Goal: Use online tool/utility: Utilize a website feature to perform a specific function

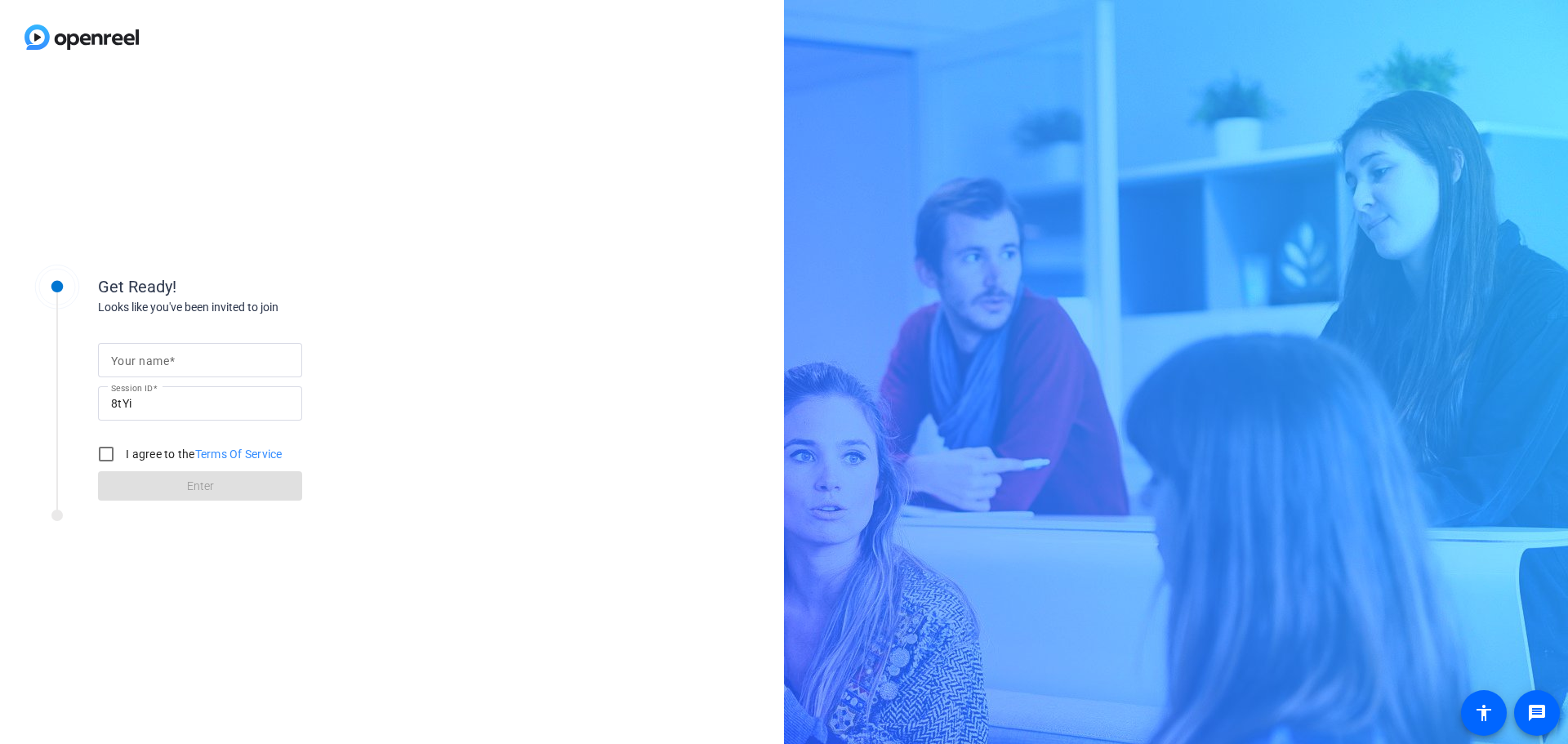
click at [142, 357] on mat-label "Your name" at bounding box center [140, 361] width 58 height 13
click at [142, 357] on input "Your name" at bounding box center [200, 360] width 178 height 20
type input "[PERSON_NAME]"
drag, startPoint x: 110, startPoint y: 454, endPoint x: 120, endPoint y: 462, distance: 12.8
click at [110, 454] on input "I agree to the Terms Of Service" at bounding box center [106, 453] width 33 height 33
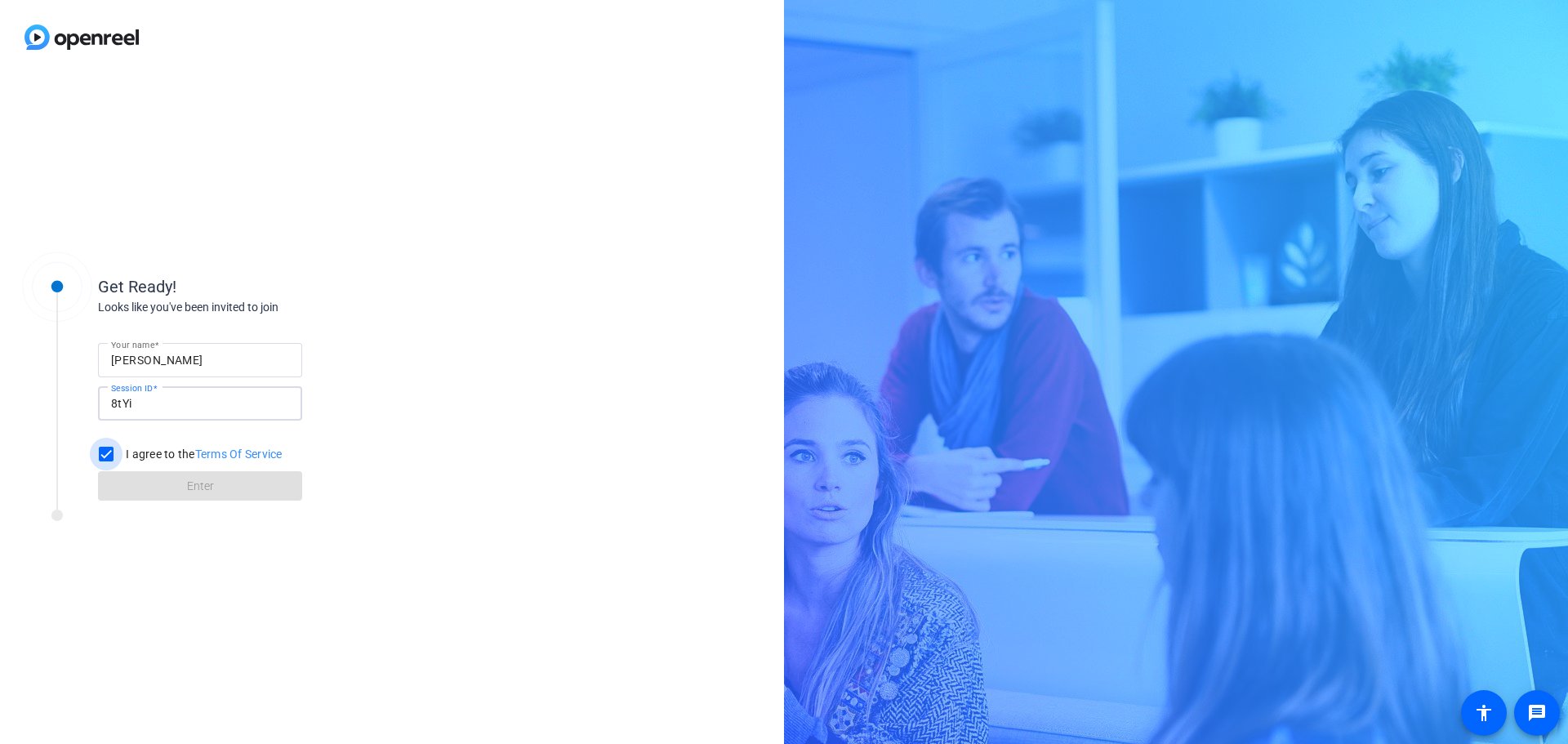
checkbox input "true"
click at [189, 488] on span "Enter" at bounding box center [200, 486] width 27 height 17
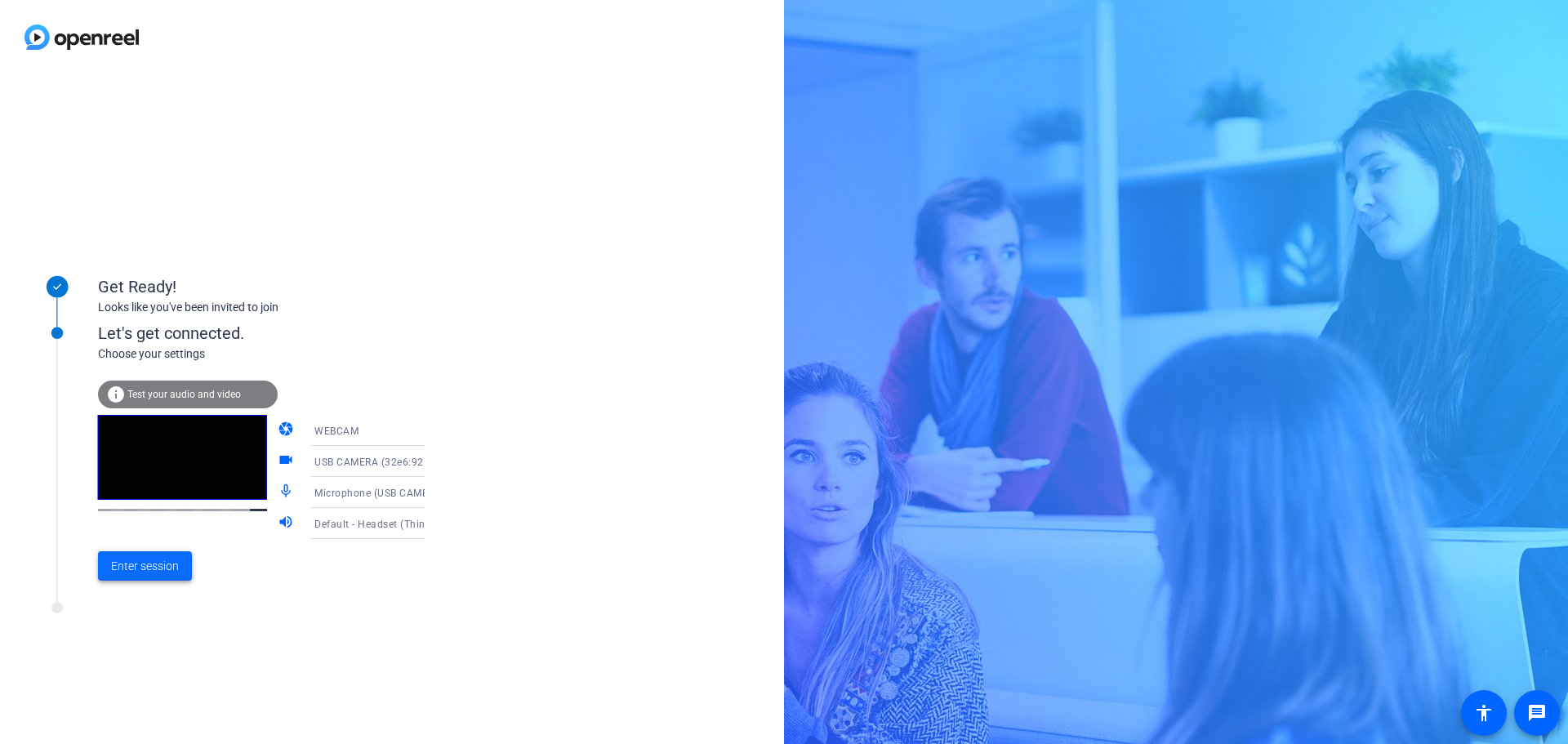
click at [137, 566] on span "Enter session" at bounding box center [145, 566] width 68 height 17
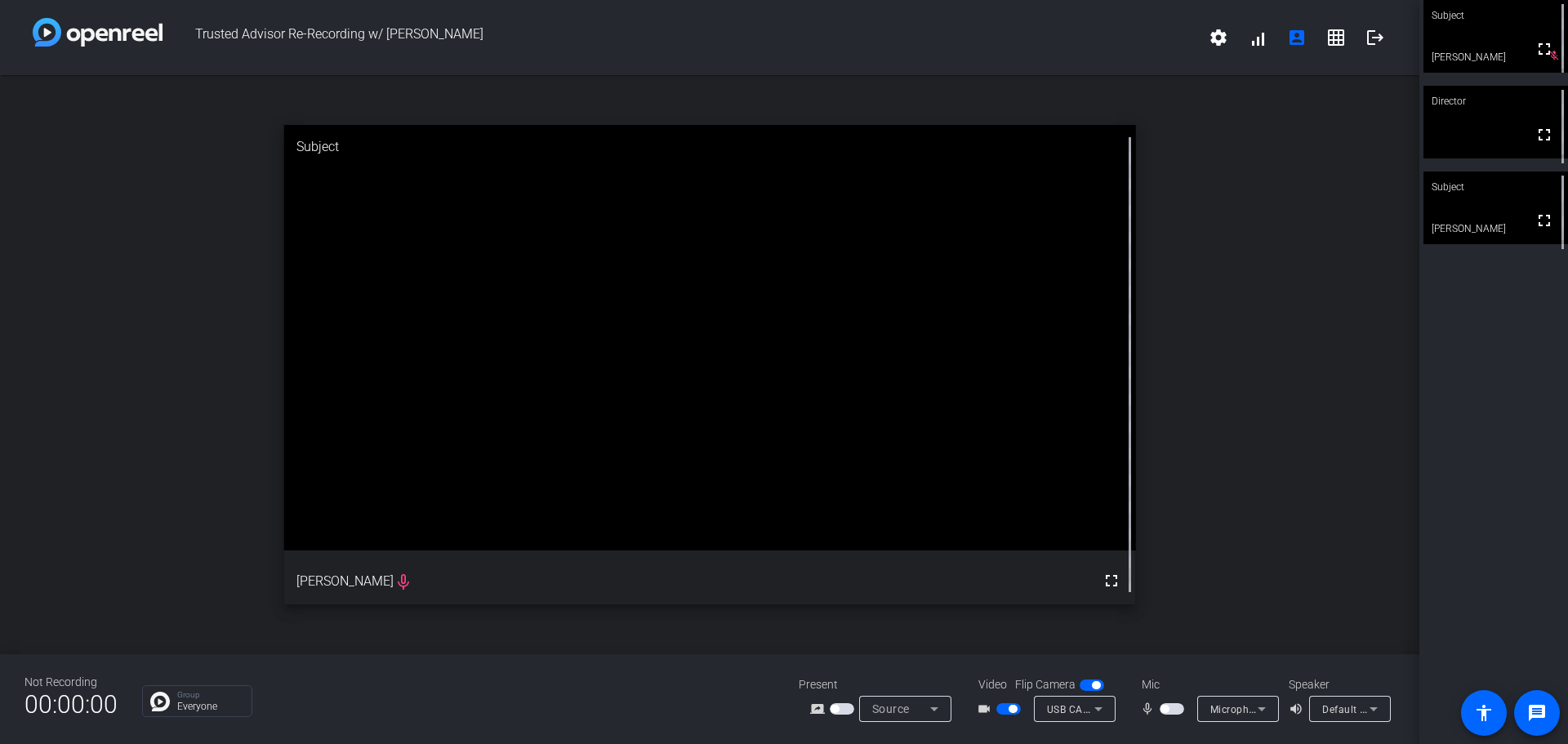
click at [1339, 702] on div "Default - Headset (ThinkPad USB-C Dock Audio) (17ef:30b0)" at bounding box center [1346, 709] width 48 height 21
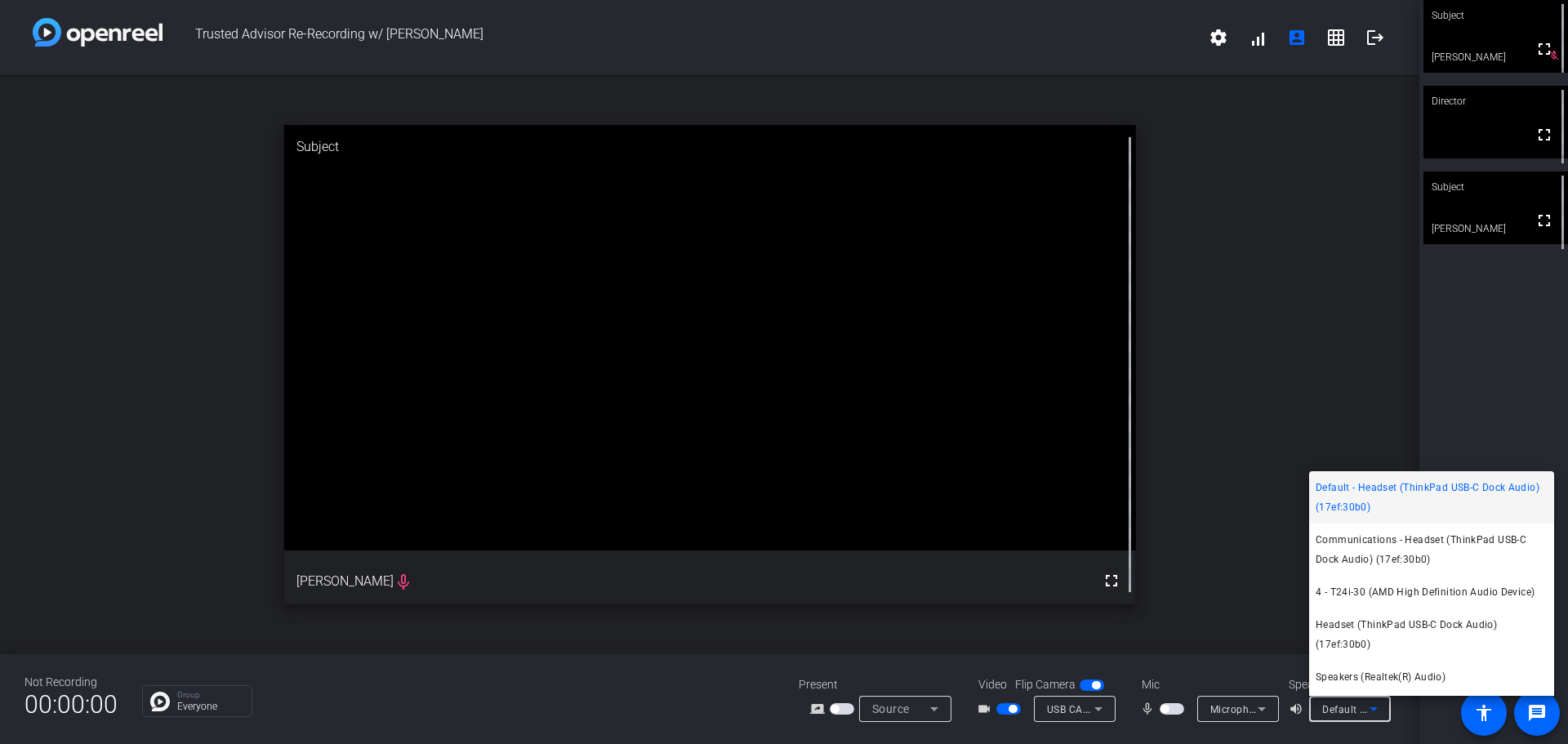
click at [1452, 422] on div at bounding box center [784, 372] width 1568 height 744
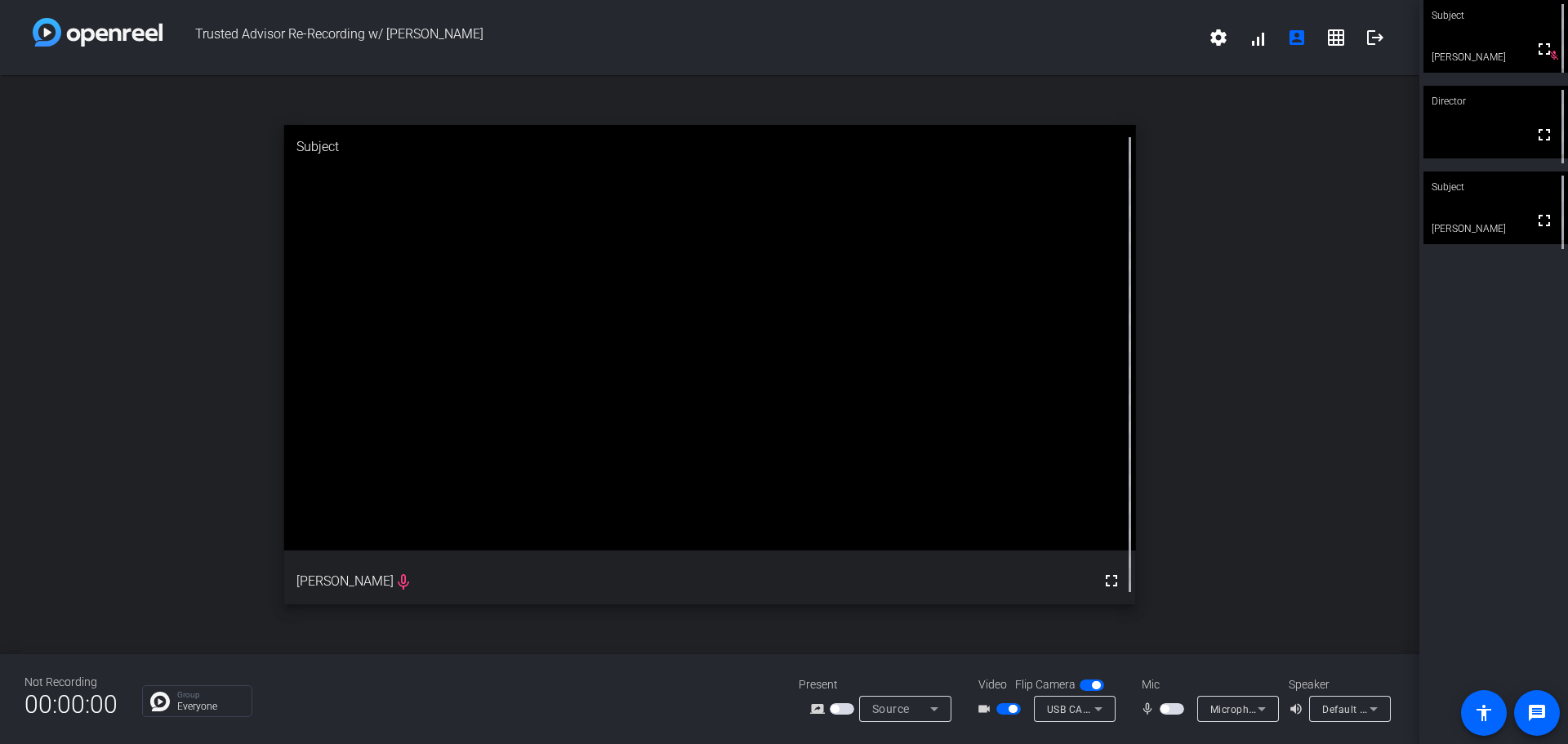
click at [1162, 708] on span "button" at bounding box center [1164, 708] width 8 height 8
click at [1084, 722] on div "USB CAMERA (32e6:9221)" at bounding box center [1074, 708] width 55 height 26
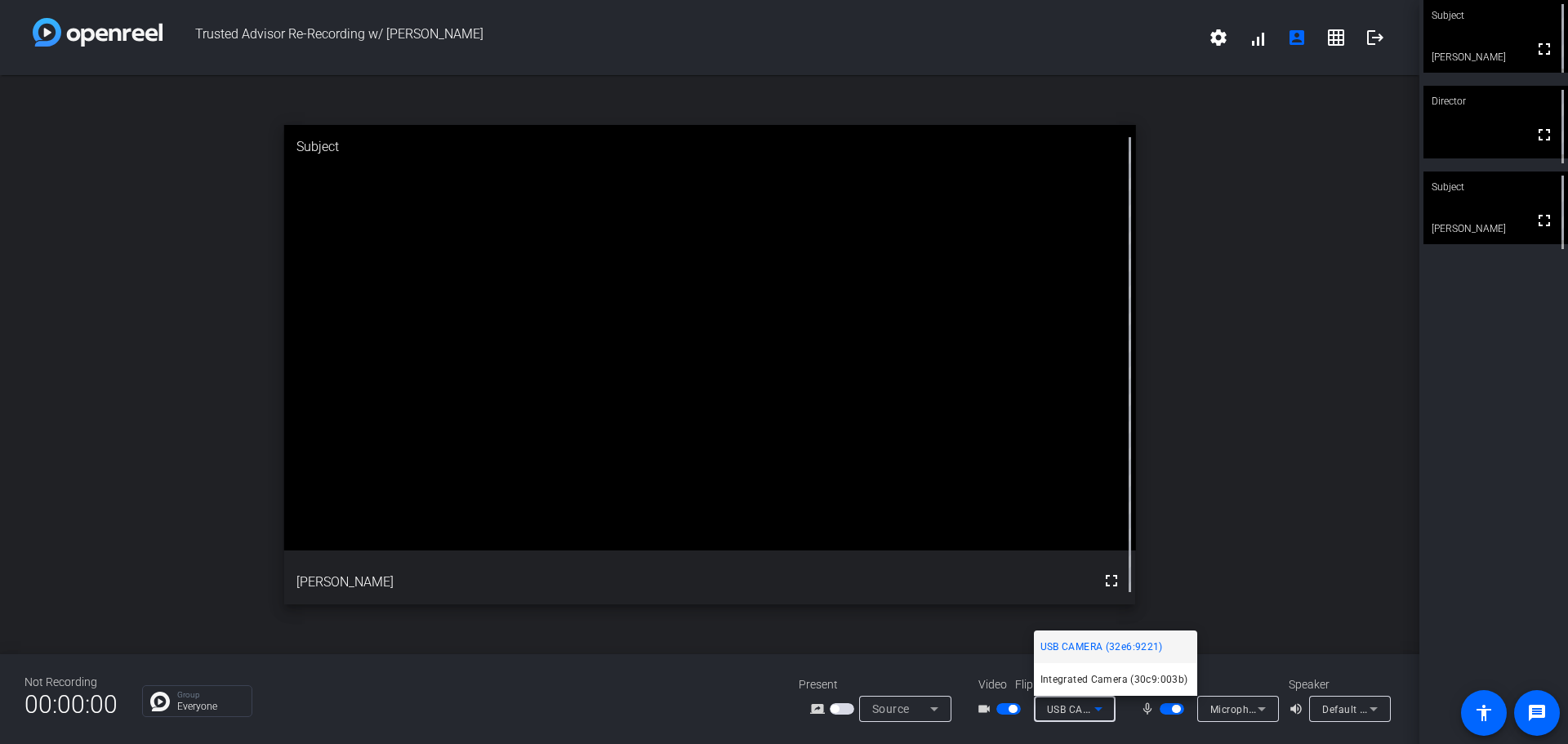
click at [1459, 542] on div at bounding box center [784, 372] width 1568 height 744
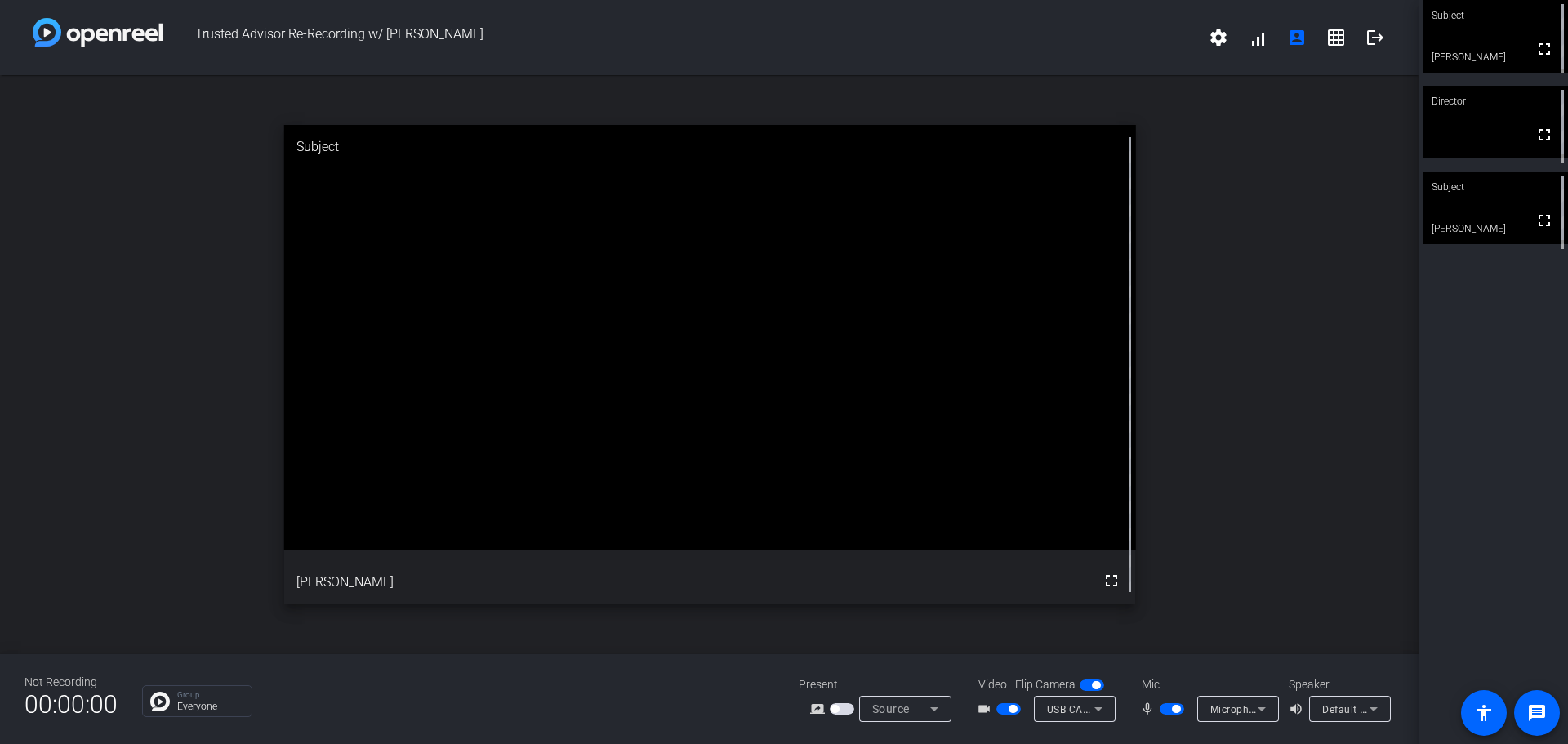
click at [841, 704] on span "button" at bounding box center [842, 708] width 24 height 11
click at [1070, 707] on span "USB CAMERA (32e6:9221)" at bounding box center [1109, 708] width 125 height 13
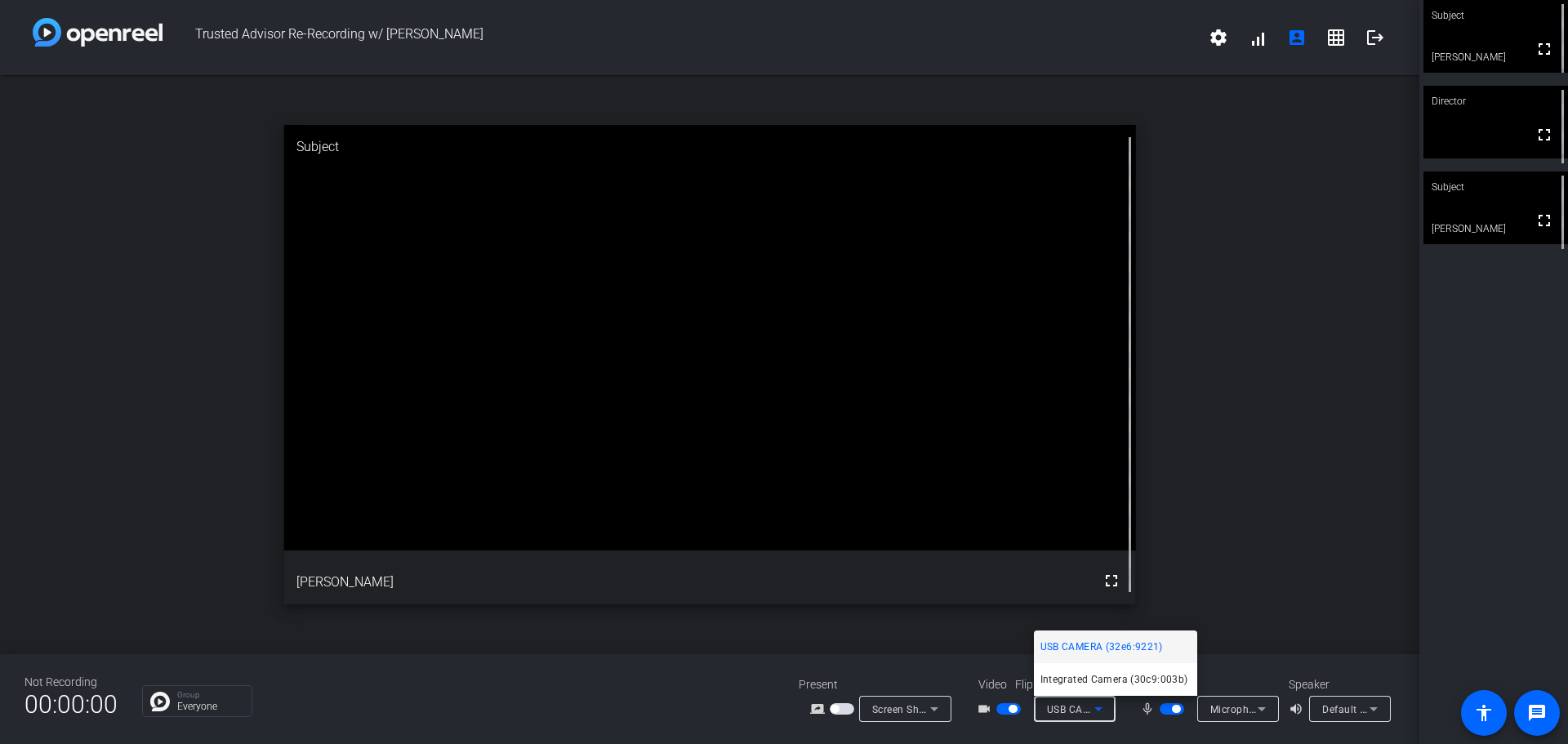
click at [1547, 561] on div at bounding box center [784, 372] width 1568 height 744
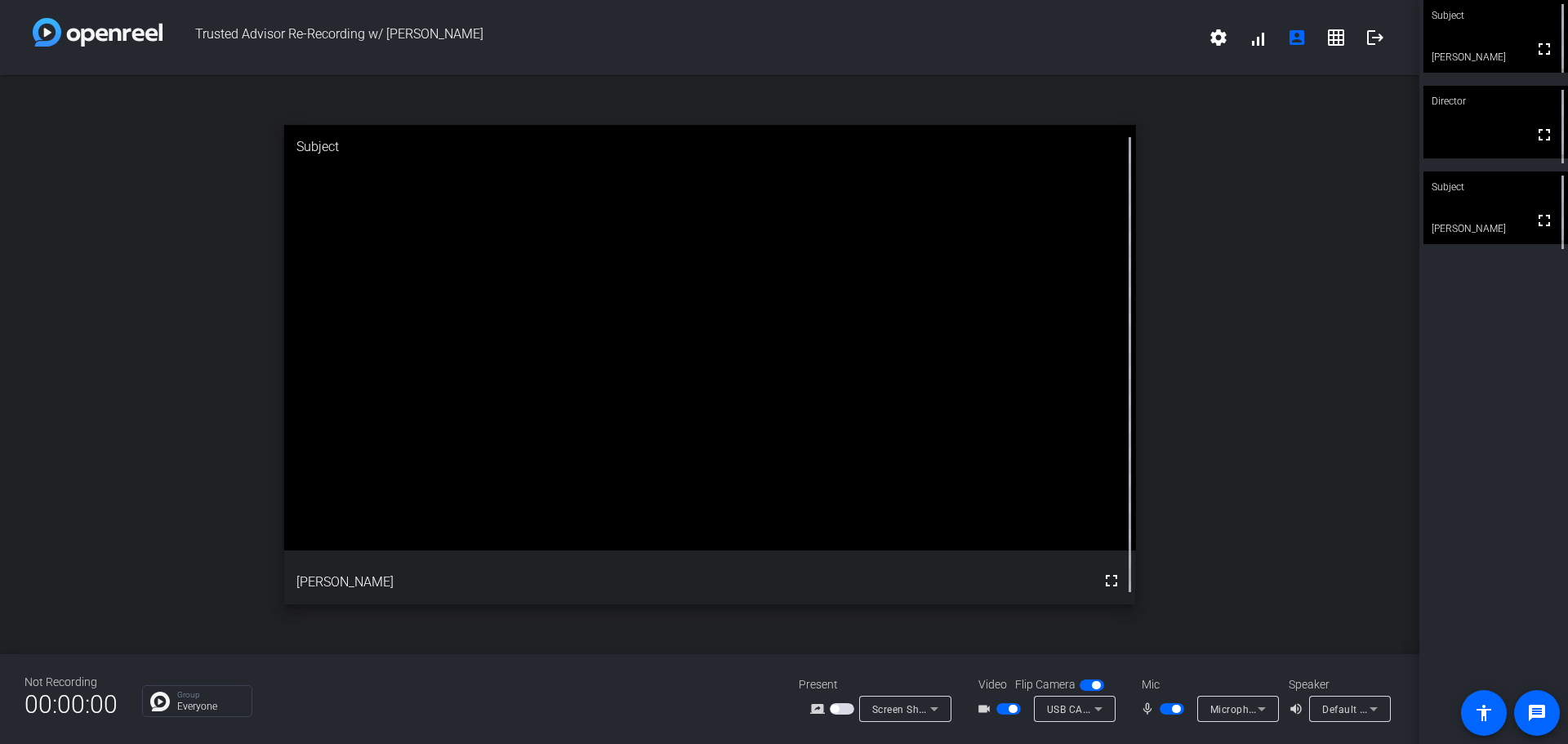
click at [1262, 717] on icon at bounding box center [1261, 708] width 20 height 20
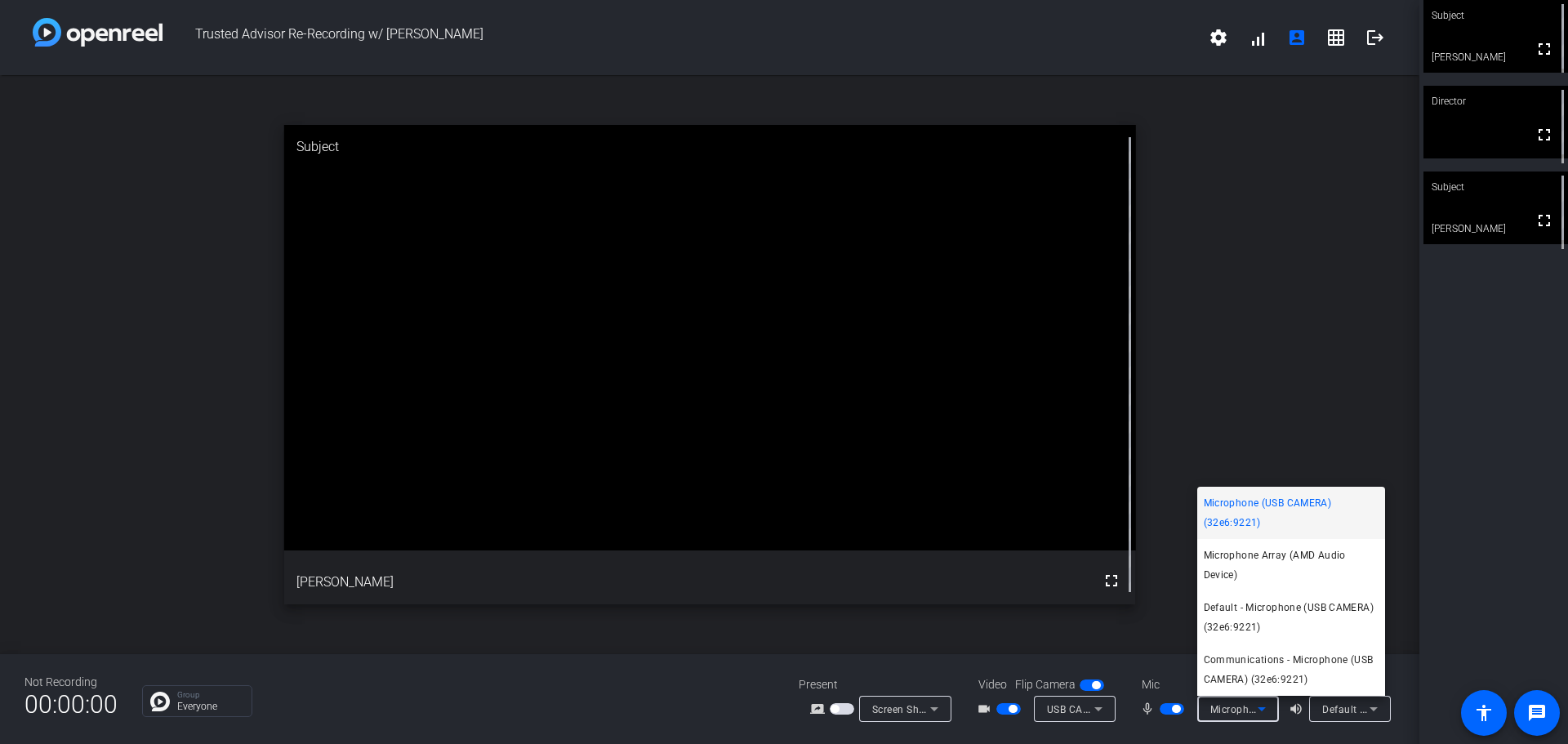
click at [1436, 555] on div at bounding box center [784, 372] width 1568 height 744
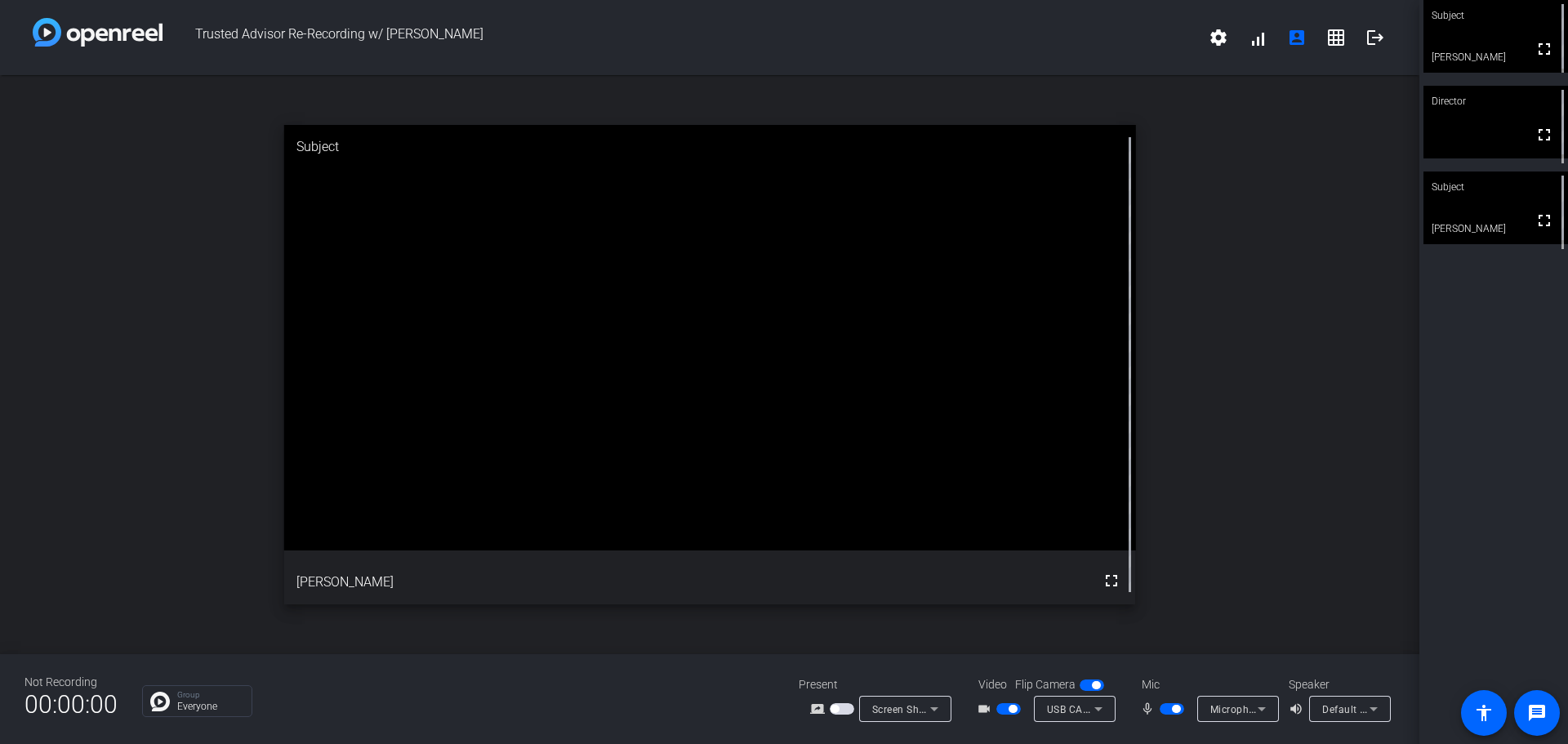
click at [1477, 462] on div "Subject fullscreen [PERSON_NAME] Director fullscreen Subject fullscreen [PERSON…" at bounding box center [1493, 372] width 149 height 744
click at [1487, 723] on span at bounding box center [1484, 713] width 39 height 39
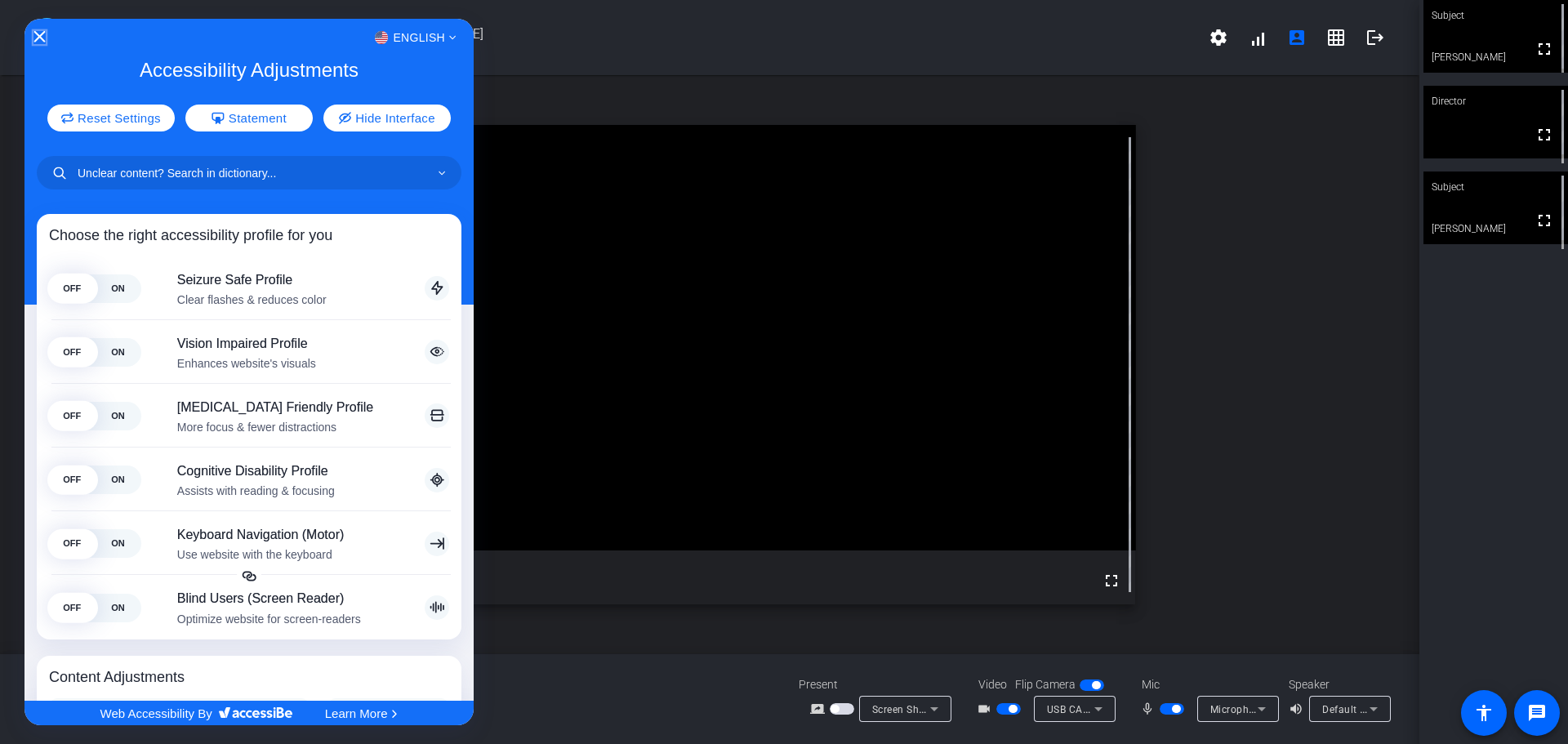
click at [36, 31] on icon "Close Accessibility Interface" at bounding box center [39, 36] width 11 height 11
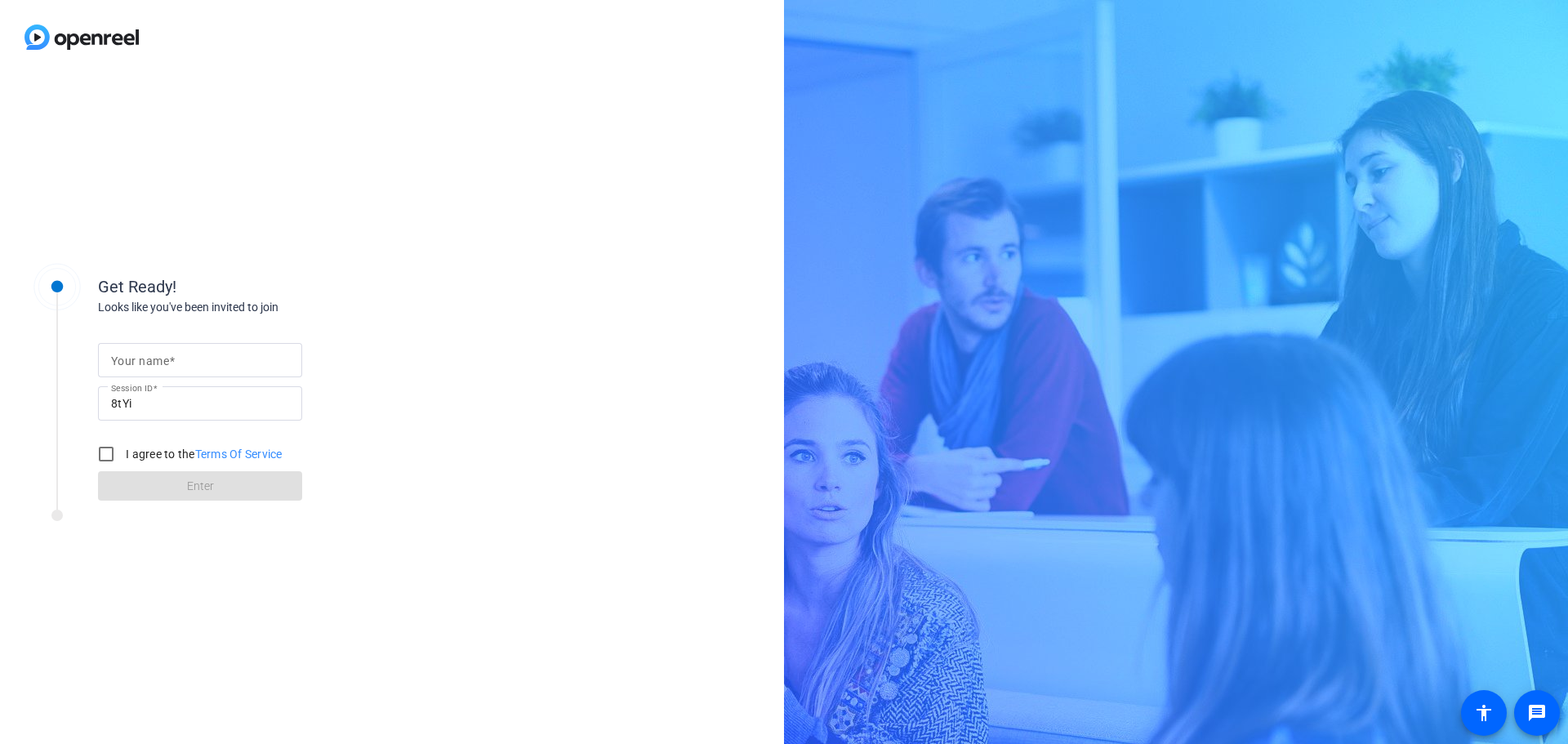
click at [264, 356] on input "Your name" at bounding box center [200, 360] width 178 height 20
type input "[PERSON_NAME]"
drag, startPoint x: 110, startPoint y: 456, endPoint x: 148, endPoint y: 479, distance: 44.4
click at [109, 393] on input "I agree to the Terms Of Service" at bounding box center [106, 453] width 33 height 33
checkbox input "true"
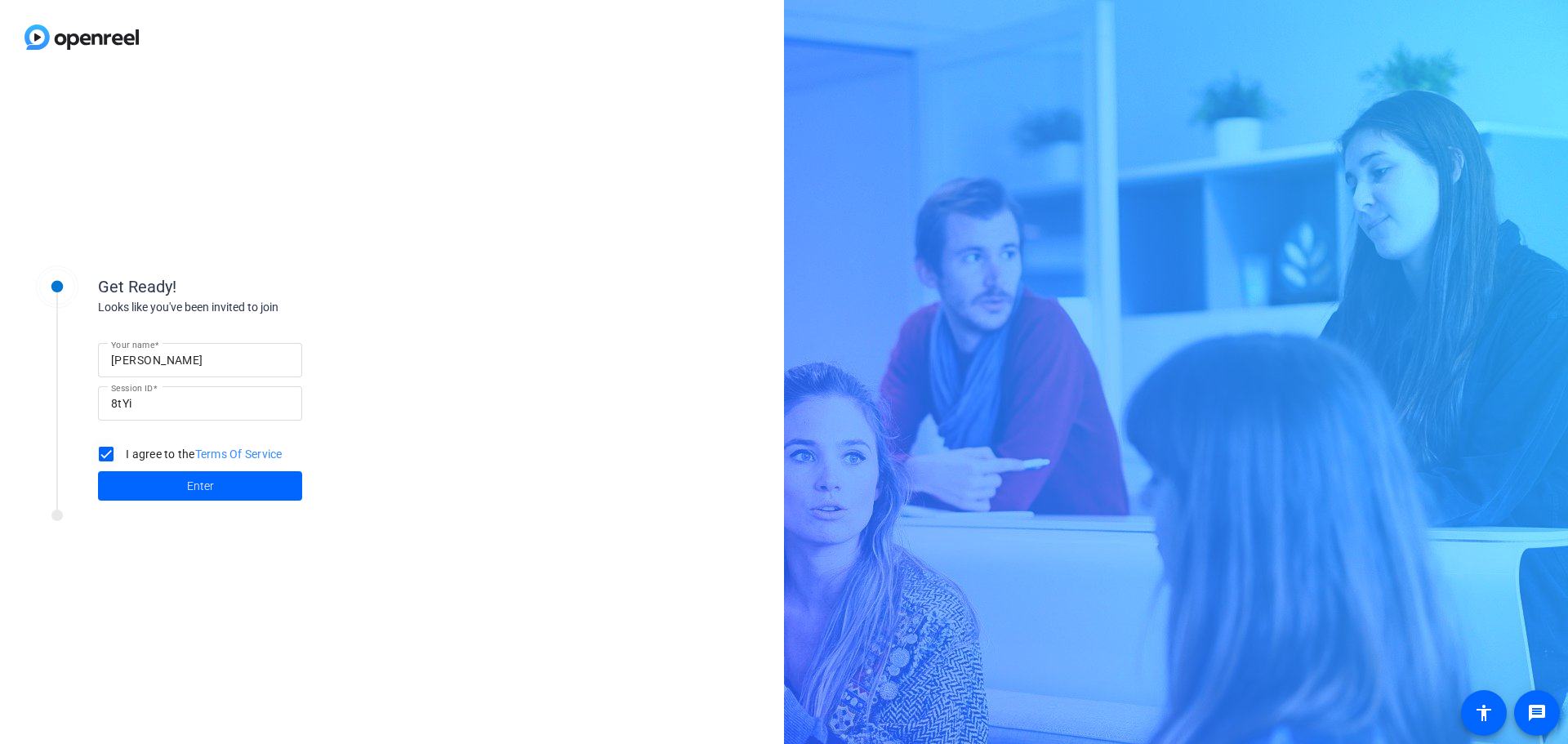
click at [183, 393] on span at bounding box center [200, 486] width 204 height 39
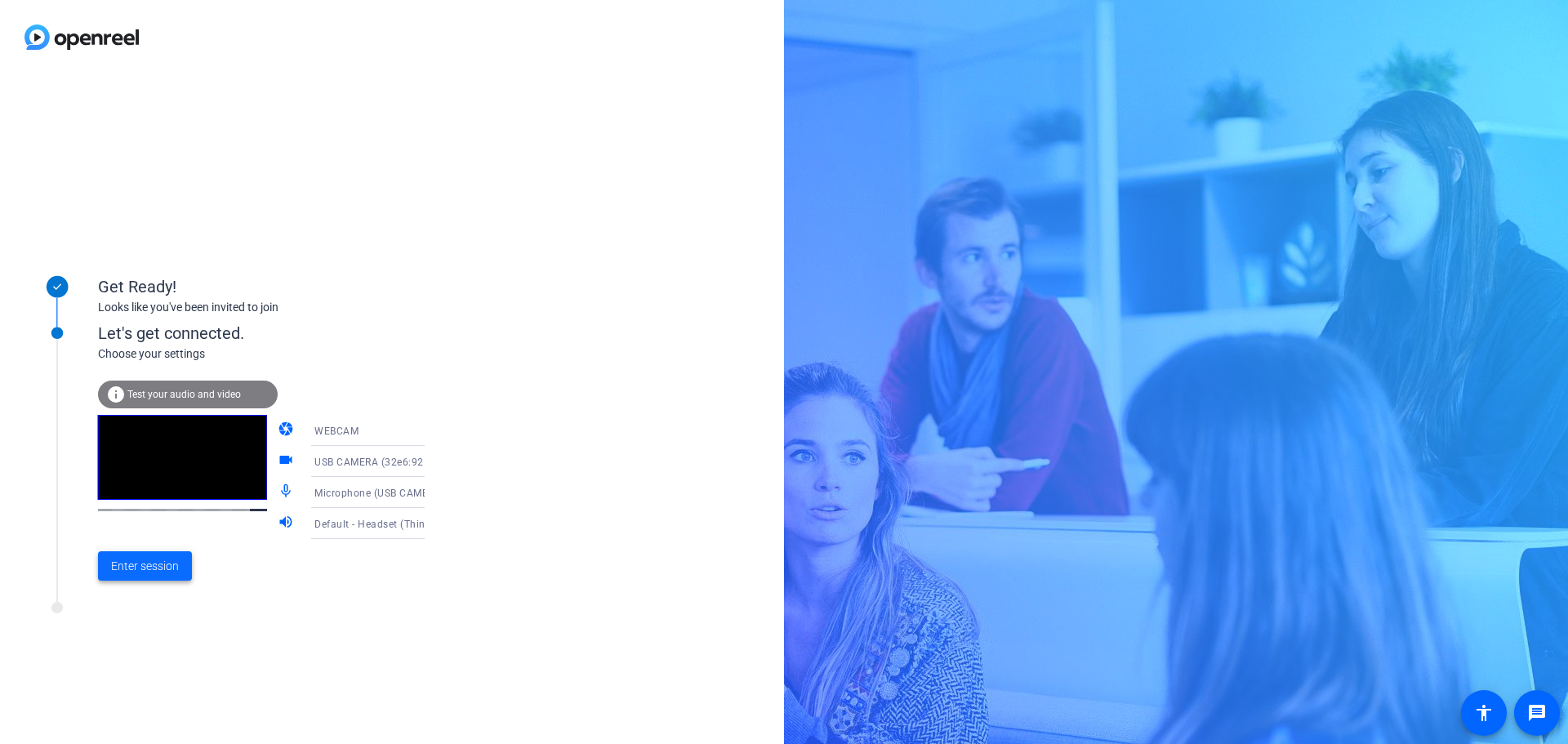
click at [147, 393] on span "Enter session" at bounding box center [145, 566] width 68 height 17
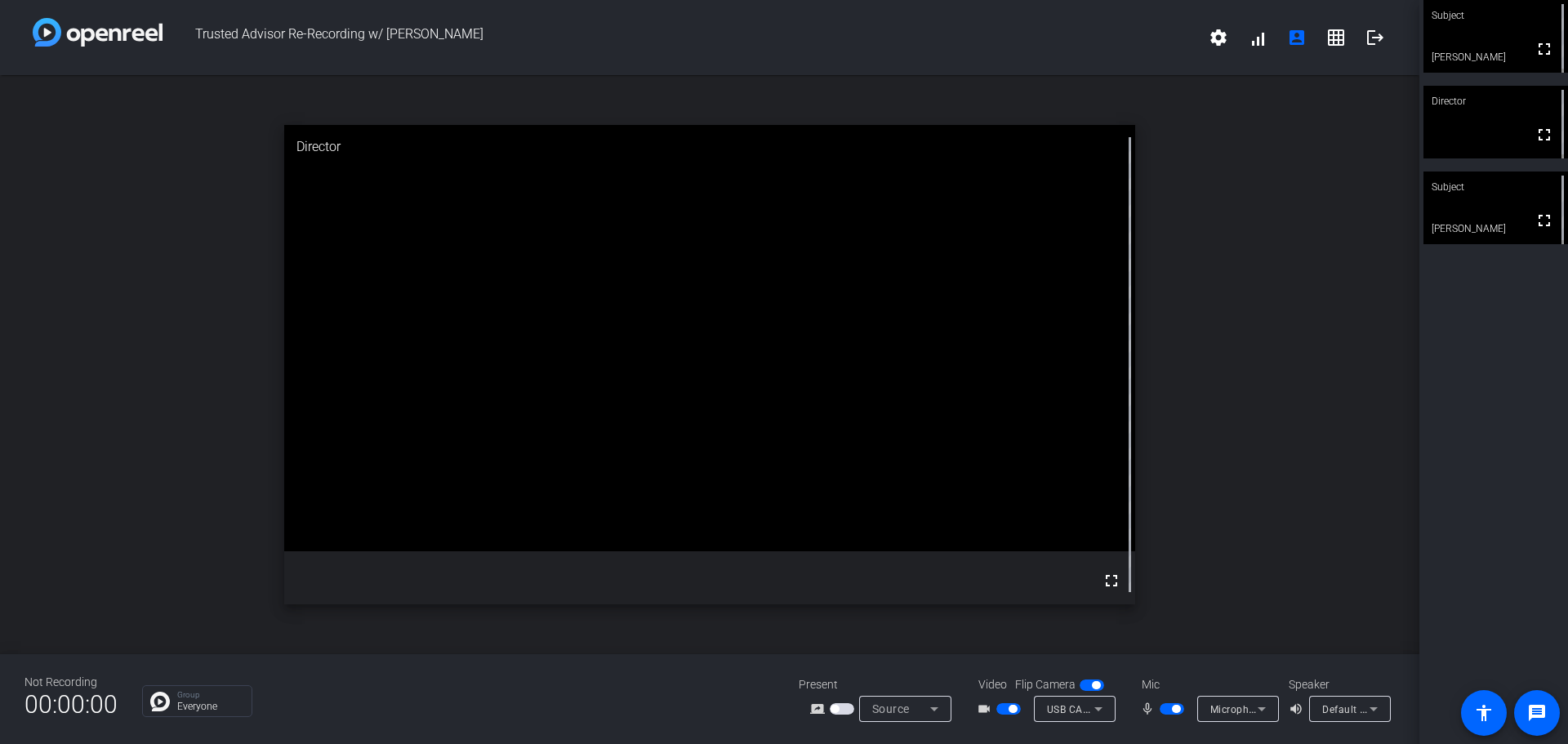
drag, startPoint x: 1472, startPoint y: 103, endPoint x: 1414, endPoint y: 103, distance: 58.0
click at [1414, 103] on div "Trusted Advisor Re-Recording w/ [PERSON_NAME] settings signal_cellular_alt acco…" at bounding box center [784, 372] width 1568 height 744
click at [1505, 327] on div "Subject fullscreen [PERSON_NAME] Director fullscreen Subject fullscreen [PERSON…" at bounding box center [1493, 372] width 149 height 744
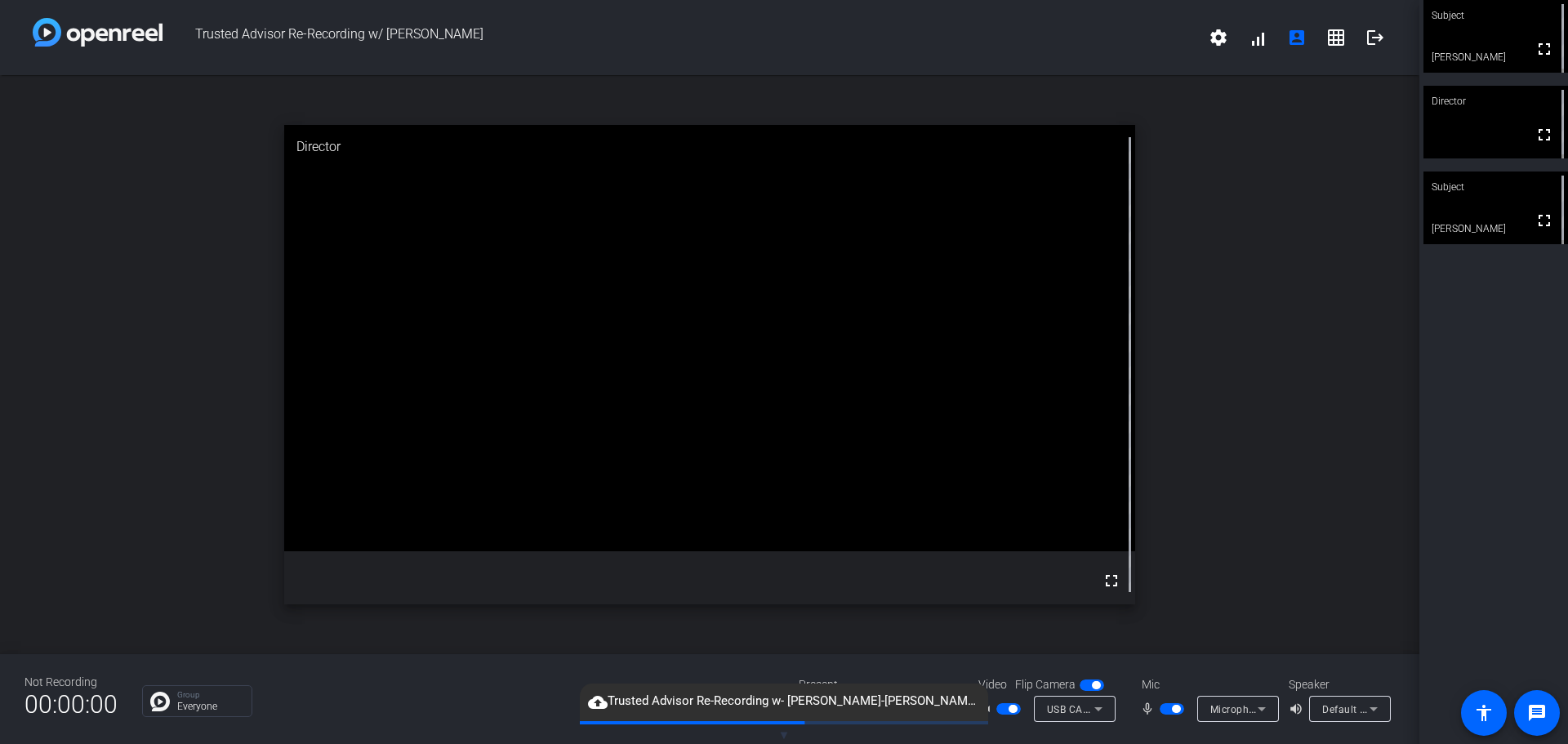
click at [1099, 393] on icon at bounding box center [1098, 709] width 8 height 4
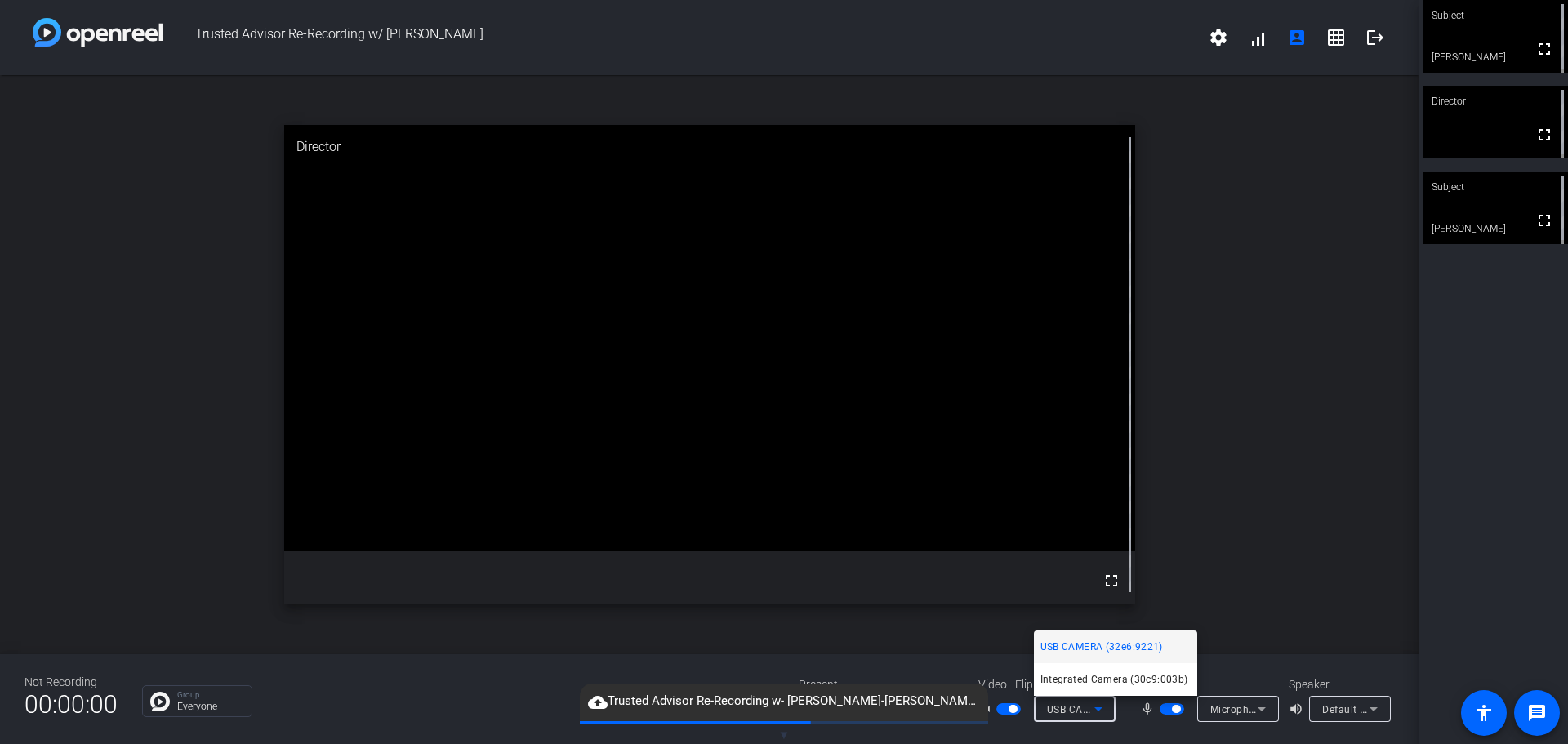
drag, startPoint x: 1293, startPoint y: 562, endPoint x: 1277, endPoint y: 572, distance: 18.9
click at [1294, 393] on div at bounding box center [784, 372] width 1568 height 744
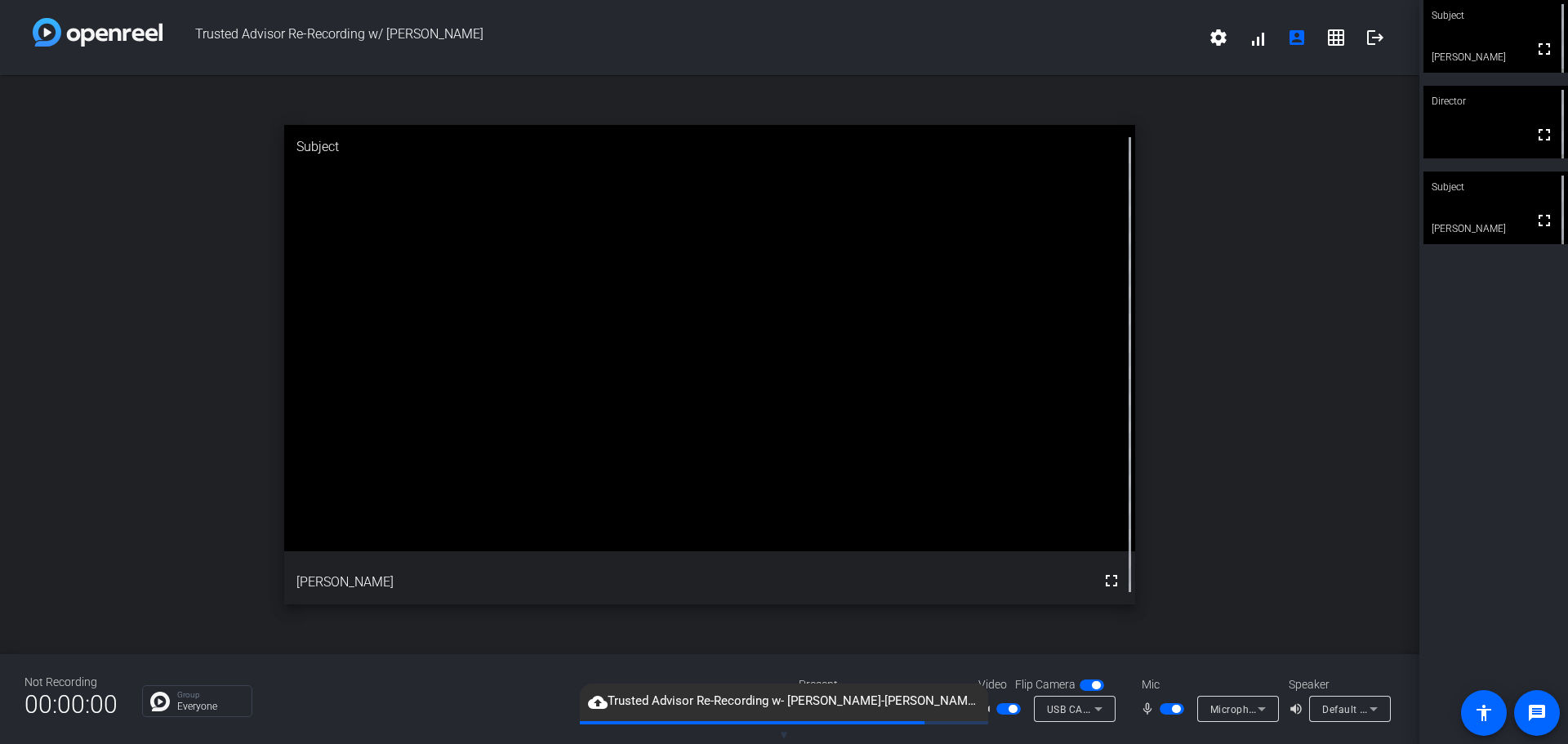
click at [1011, 393] on span "button" at bounding box center [1012, 708] width 8 height 8
click at [1177, 393] on span "button" at bounding box center [1176, 708] width 8 height 8
click at [1437, 393] on div "Subject No Video [PERSON_NAME] mic_off_outline Director fullscreen Subject full…" at bounding box center [1493, 372] width 149 height 744
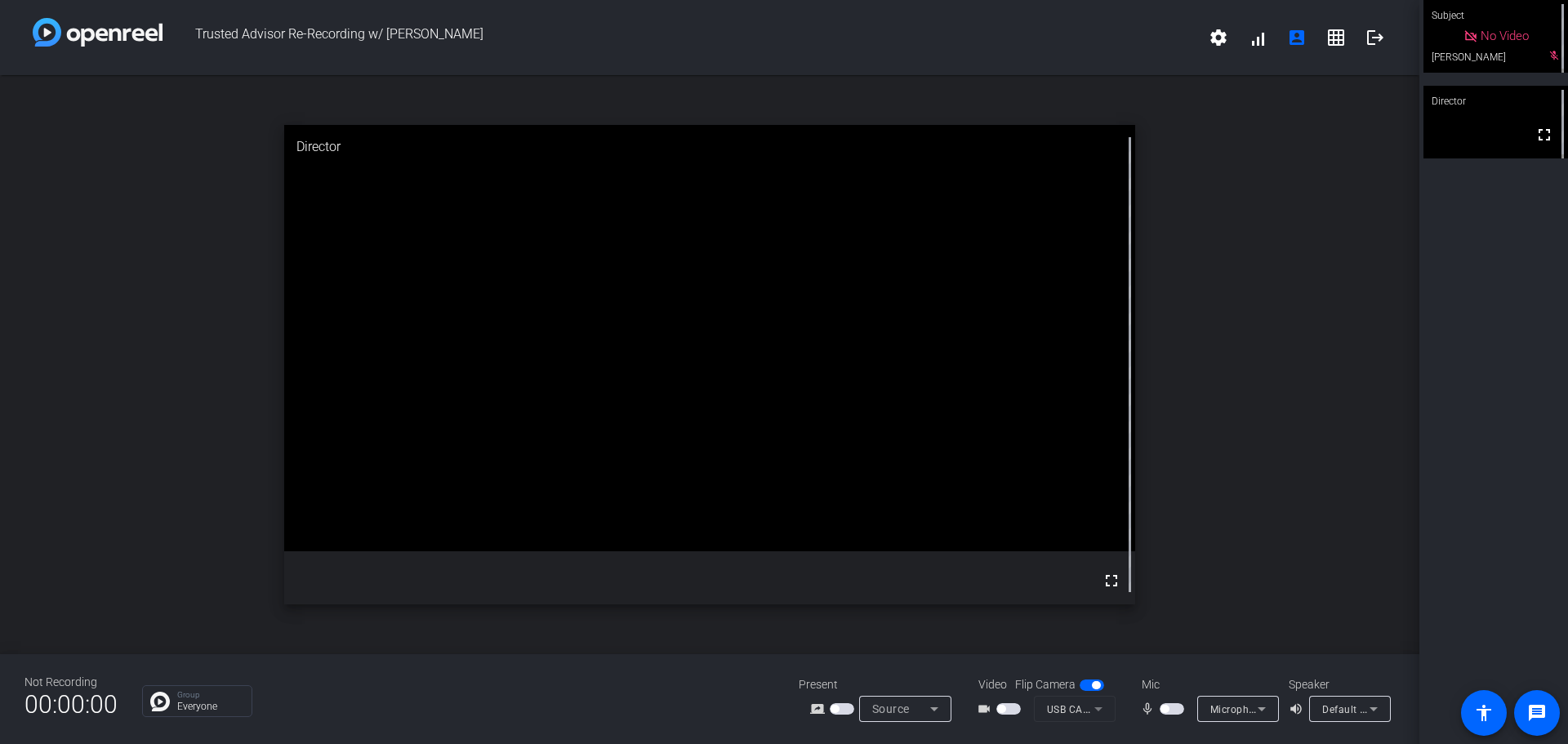
click at [1167, 393] on span "button" at bounding box center [1164, 708] width 8 height 8
click at [1011, 393] on span "button" at bounding box center [1008, 708] width 24 height 11
